Goal: Information Seeking & Learning: Learn about a topic

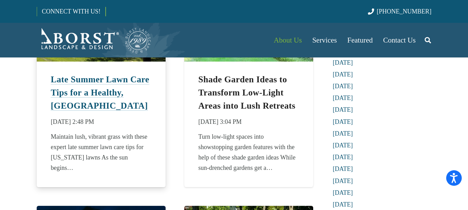
click at [112, 97] on link "Late Summer Lawn Care Tips for a Healthy, Green Yard" at bounding box center [100, 93] width 99 height 36
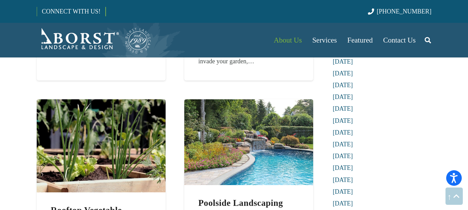
scroll to position [1275, 0]
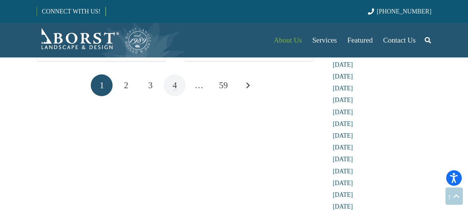
click at [177, 90] on link "4" at bounding box center [175, 85] width 22 height 22
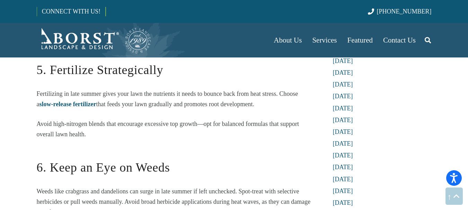
scroll to position [994, 0]
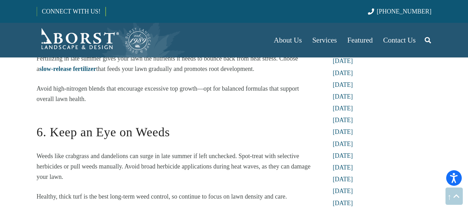
drag, startPoint x: 471, startPoint y: 9, endPoint x: 473, endPoint y: 68, distance: 58.9
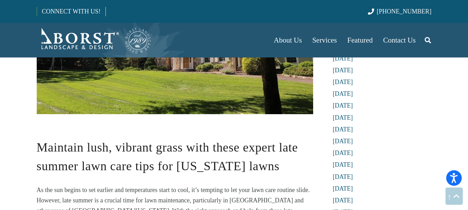
scroll to position [269, 0]
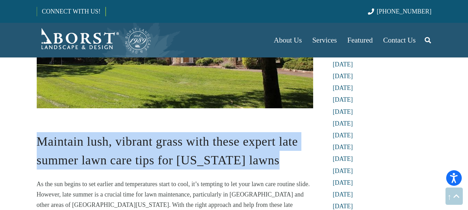
drag, startPoint x: 276, startPoint y: 129, endPoint x: 35, endPoint y: 102, distance: 242.5
copy span "Maintain lush, vibrant grass with these expert late summer lawn care tips for N…"
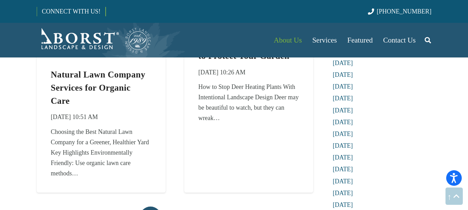
scroll to position [1158, 0]
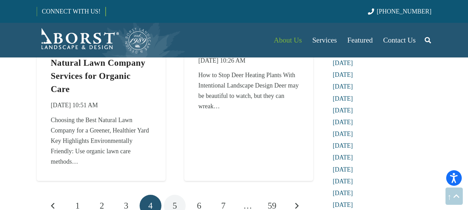
click at [172, 195] on link "5" at bounding box center [175, 206] width 22 height 22
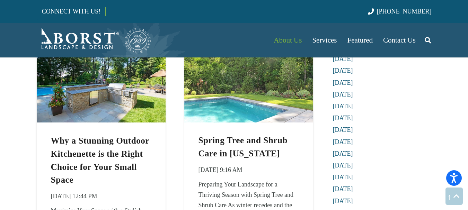
scroll to position [310, 0]
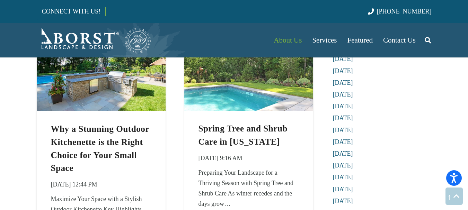
drag, startPoint x: 470, startPoint y: 12, endPoint x: 473, endPoint y: 31, distance: 18.8
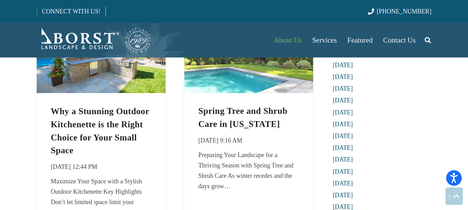
scroll to position [333, 0]
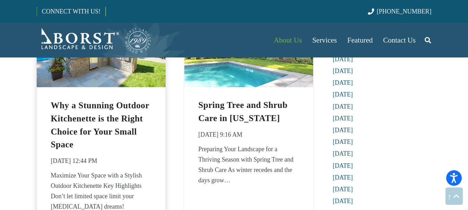
click at [111, 125] on h2 "Why a Stunning Outdoor Kitchenette is the Right Choice for Your Small Space" at bounding box center [101, 125] width 100 height 52
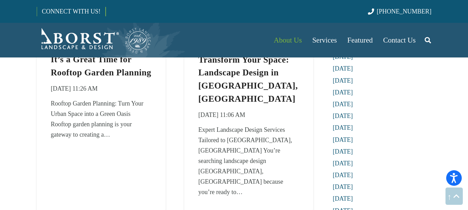
scroll to position [1129, 0]
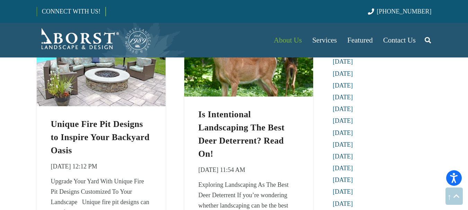
scroll to position [562, 0]
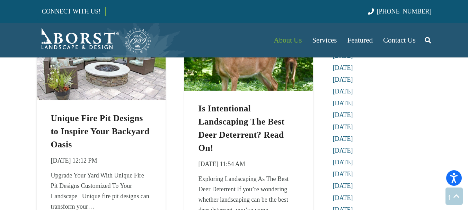
drag, startPoint x: 472, startPoint y: 14, endPoint x: 473, endPoint y: 47, distance: 33.3
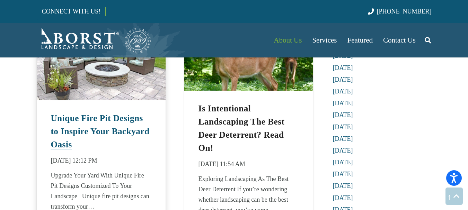
click at [127, 119] on link "Unique Fire Pit Designs to Inspire Your Backyard Oasis" at bounding box center [100, 132] width 99 height 36
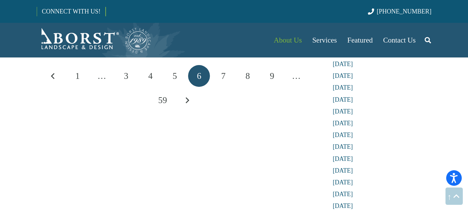
scroll to position [1216, 0]
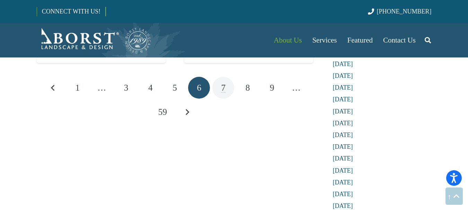
click at [225, 87] on link "7" at bounding box center [223, 88] width 22 height 22
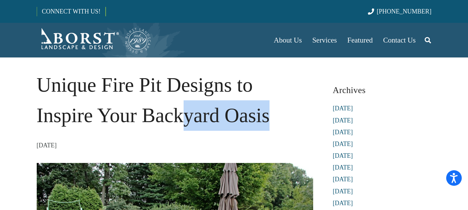
drag, startPoint x: 274, startPoint y: 122, endPoint x: 179, endPoint y: 111, distance: 95.5
click at [179, 111] on h1 "Unique Fire Pit Designs to Inspire Your Backyard Oasis" at bounding box center [175, 100] width 276 height 61
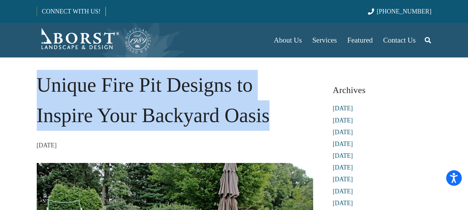
drag, startPoint x: 38, startPoint y: 86, endPoint x: 286, endPoint y: 128, distance: 250.8
click at [286, 128] on h1 "Unique Fire Pit Designs to Inspire Your Backyard Oasis" at bounding box center [175, 100] width 276 height 61
copy h1 "Unique Fire Pit Designs to Inspire Your Backyard Oasis"
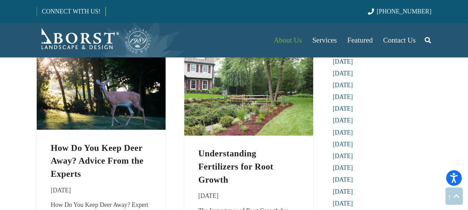
scroll to position [1023, 0]
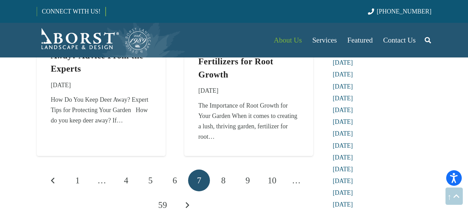
drag, startPoint x: 0, startPoint y: 0, endPoint x: 473, endPoint y: 78, distance: 479.0
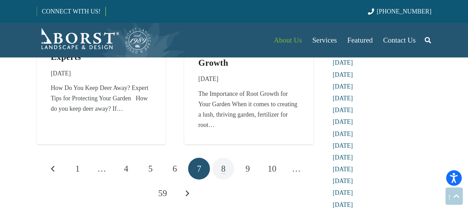
click at [227, 168] on link "8" at bounding box center [223, 169] width 22 height 22
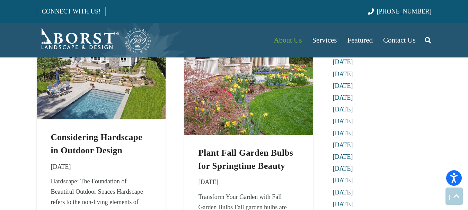
scroll to position [1070, 0]
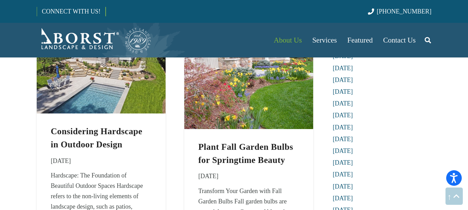
drag, startPoint x: 470, startPoint y: 9, endPoint x: 473, endPoint y: 73, distance: 63.4
click at [109, 149] on link "Considering Hardscape in Outdoor Design" at bounding box center [97, 138] width 92 height 23
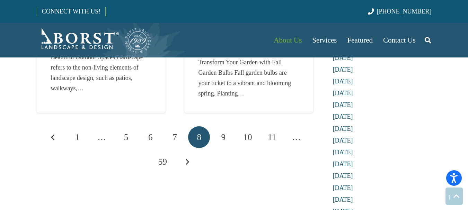
scroll to position [1228, 0]
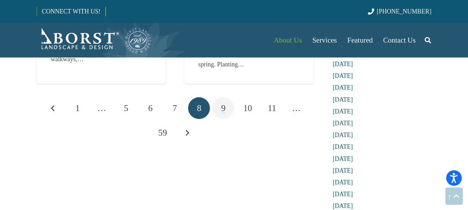
click at [224, 113] on span "9" at bounding box center [223, 108] width 5 height 9
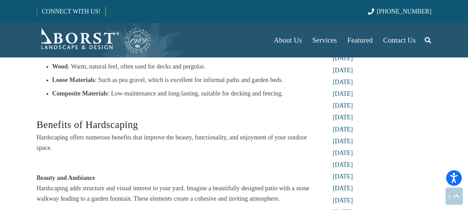
scroll to position [754, 0]
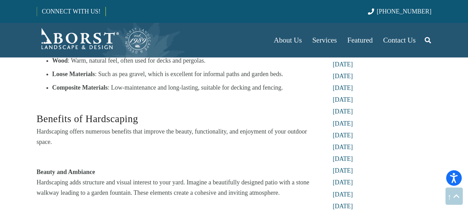
drag, startPoint x: 472, startPoint y: 11, endPoint x: 473, endPoint y: 56, distance: 44.7
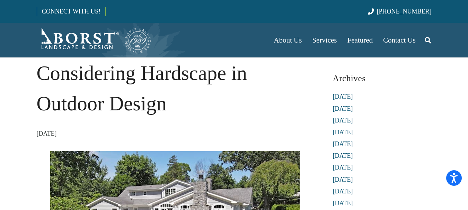
scroll to position [0, 0]
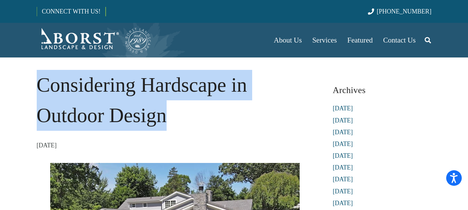
drag, startPoint x: 170, startPoint y: 115, endPoint x: 40, endPoint y: 87, distance: 133.5
click at [40, 87] on h1 "Considering Hardscape in Outdoor Design" at bounding box center [175, 100] width 276 height 61
copy h1 "Considering Hardscape in Outdoor Design"
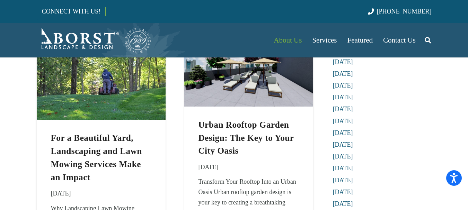
scroll to position [76, 0]
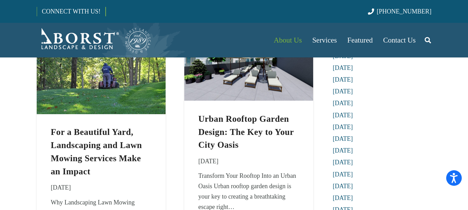
drag, startPoint x: 471, startPoint y: 9, endPoint x: 473, endPoint y: 14, distance: 4.7
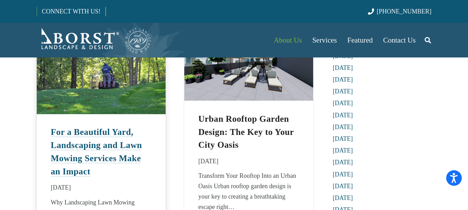
click at [107, 145] on link "For a Beautiful Yard, Landscaping and Lawn Mowing Services Make an Impact" at bounding box center [96, 151] width 91 height 48
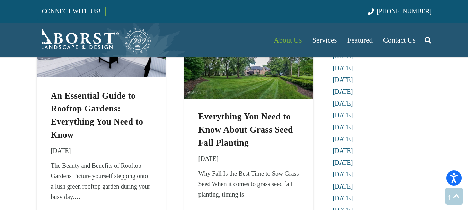
scroll to position [1082, 0]
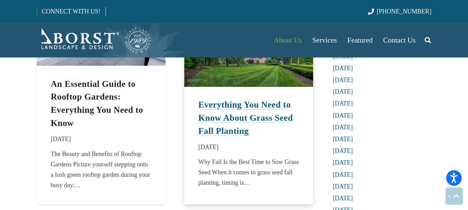
click at [230, 130] on link "Everything You Need to Know About Grass Seed Fall Planting" at bounding box center [245, 118] width 95 height 36
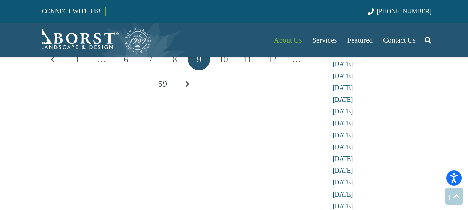
scroll to position [1246, 0]
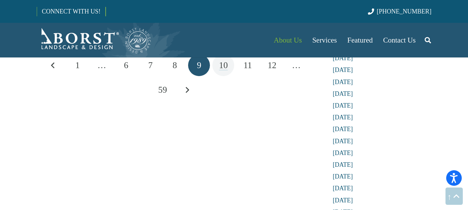
click at [229, 76] on link "10" at bounding box center [223, 65] width 22 height 22
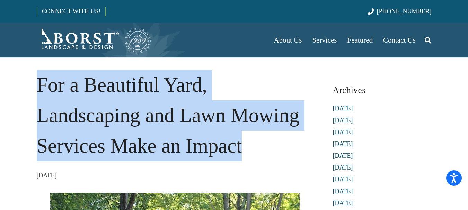
drag, startPoint x: 249, startPoint y: 146, endPoint x: 25, endPoint y: 78, distance: 234.5
copy h1 "For a Beautiful Yard, Landscaping and Lawn Mowing Services Make an Impact"
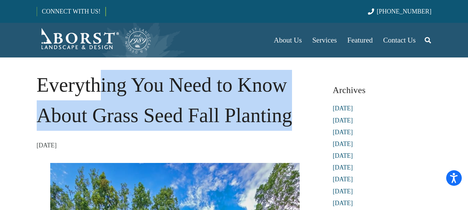
drag, startPoint x: 292, startPoint y: 118, endPoint x: 100, endPoint y: 97, distance: 193.6
click at [100, 97] on h1 "Everything You Need to Know About Grass Seed Fall Planting" at bounding box center [175, 100] width 276 height 61
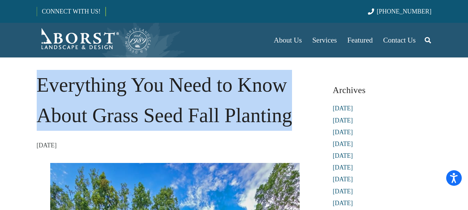
copy div "Everything You Need to Know About Grass Seed Fall Planting"
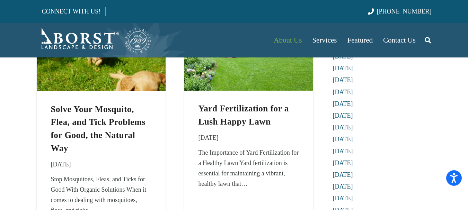
scroll to position [117, 0]
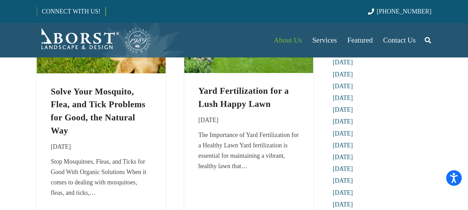
drag, startPoint x: 472, startPoint y: 10, endPoint x: 473, endPoint y: 17, distance: 7.0
click at [242, 89] on link "Yard Fertilization for a Lush Happy Lawn" at bounding box center [243, 97] width 90 height 23
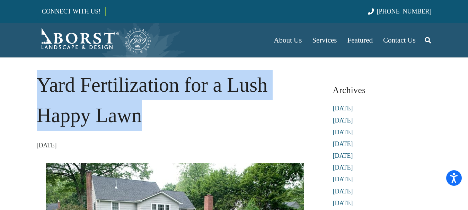
drag, startPoint x: 141, startPoint y: 116, endPoint x: 30, endPoint y: 83, distance: 115.4
copy h1 "Yard Fertilization for a Lush Happy Lawn"
